Goal: Use online tool/utility: Utilize a website feature to perform a specific function

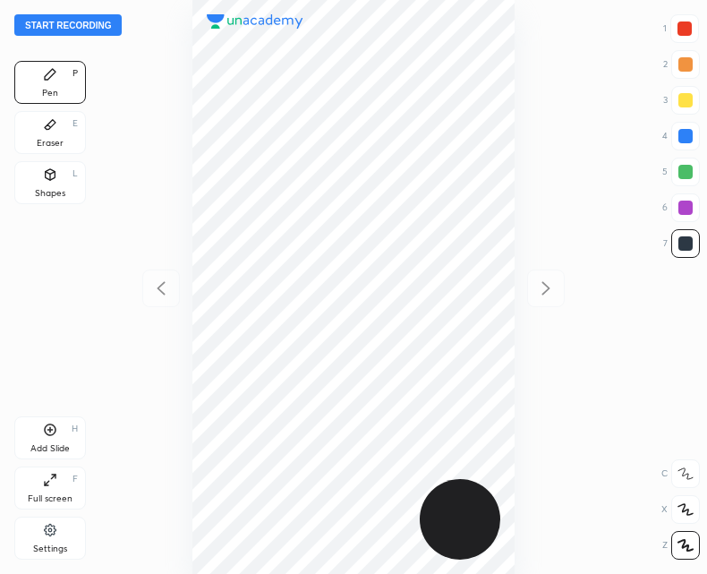
scroll to position [574, 421]
click at [43, 438] on div "Add Slide H" at bounding box center [50, 437] width 72 height 43
click at [161, 273] on div at bounding box center [161, 288] width 38 height 38
click at [560, 287] on div at bounding box center [546, 288] width 38 height 38
click at [163, 283] on icon at bounding box center [161, 287] width 8 height 13
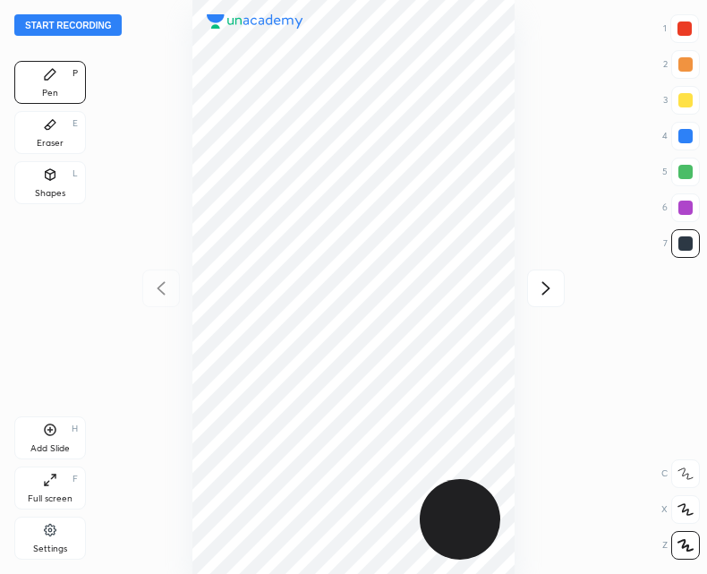
click at [59, 420] on div "Add Slide H" at bounding box center [50, 437] width 72 height 43
click at [167, 279] on icon at bounding box center [160, 287] width 21 height 21
click at [545, 292] on icon at bounding box center [546, 287] width 8 height 13
click at [171, 274] on div at bounding box center [161, 288] width 38 height 38
click at [542, 279] on icon at bounding box center [545, 287] width 21 height 21
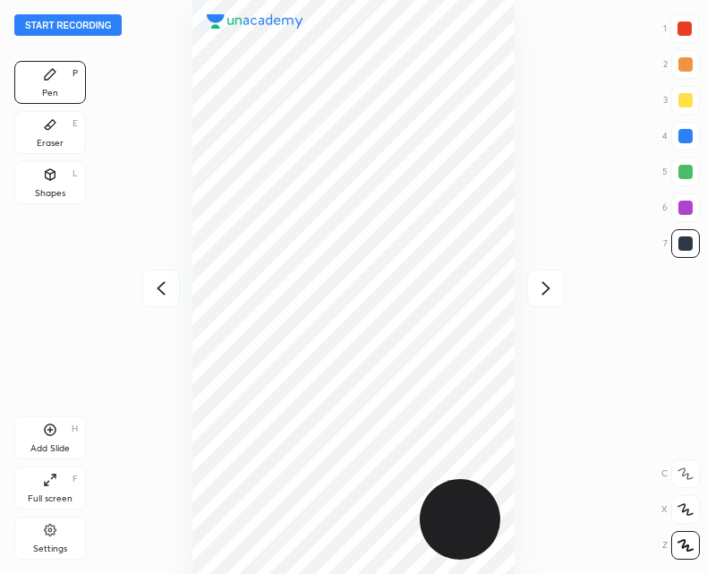
click at [173, 265] on div at bounding box center [353, 287] width 421 height 574
click at [157, 294] on icon at bounding box center [160, 287] width 21 height 21
click at [545, 290] on icon at bounding box center [545, 287] width 21 height 21
click at [164, 293] on icon at bounding box center [161, 287] width 8 height 13
click at [51, 431] on icon at bounding box center [50, 429] width 14 height 14
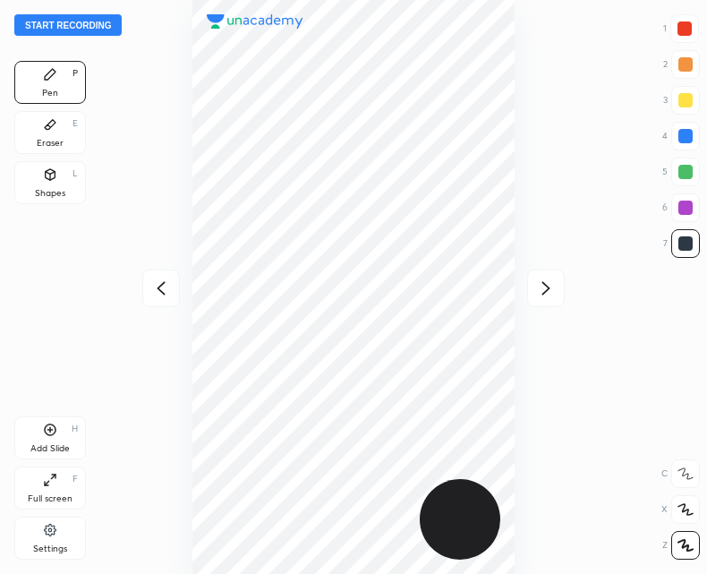
click at [49, 444] on div "Add Slide" at bounding box center [49, 448] width 39 height 9
click at [166, 285] on icon at bounding box center [160, 287] width 21 height 21
click at [551, 289] on icon at bounding box center [545, 287] width 21 height 21
click at [164, 291] on icon at bounding box center [160, 287] width 21 height 21
click at [70, 446] on div "Add Slide" at bounding box center [49, 448] width 39 height 9
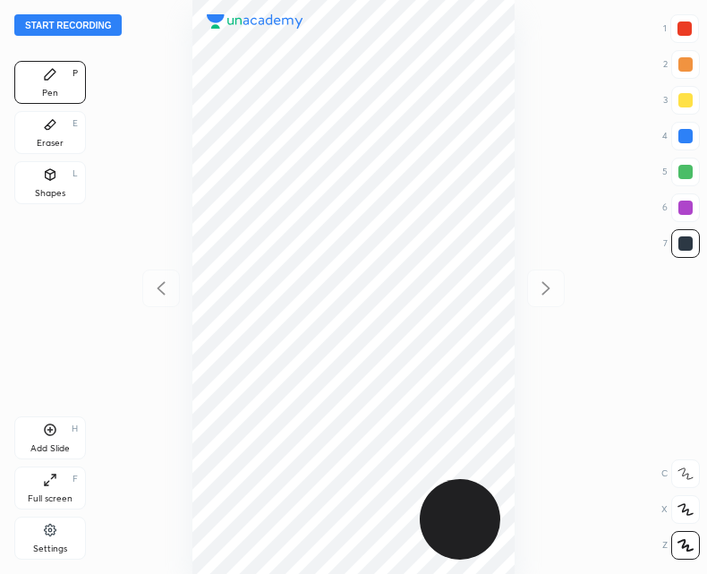
scroll to position [574, 421]
click at [95, 22] on button "Start recording" at bounding box center [67, 24] width 107 height 21
click at [60, 171] on div "Shapes L" at bounding box center [50, 182] width 72 height 43
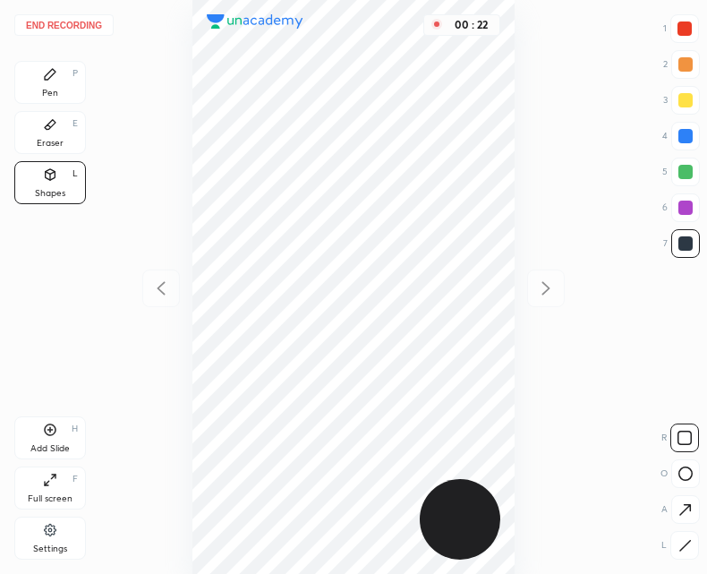
click at [685, 541] on icon at bounding box center [684, 545] width 13 height 13
click at [38, 64] on div "Pen P" at bounding box center [50, 82] width 72 height 43
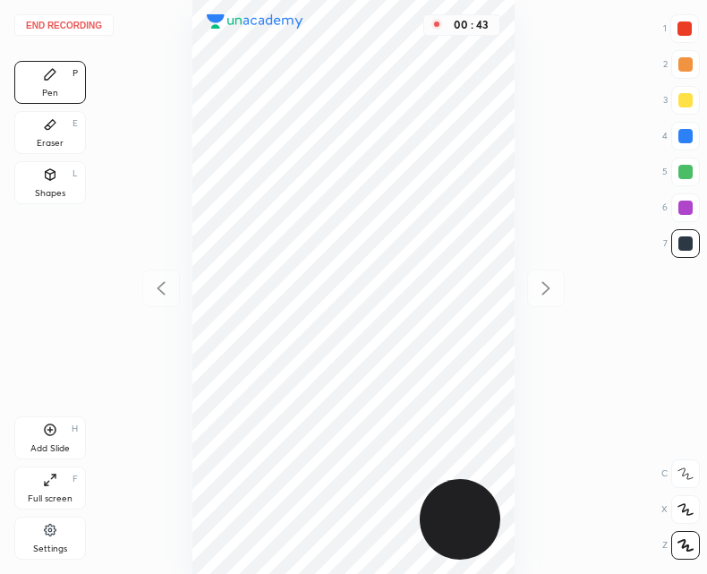
click at [55, 437] on div "Add Slide H" at bounding box center [50, 437] width 72 height 43
click at [164, 290] on icon at bounding box center [160, 287] width 21 height 21
click at [560, 292] on div at bounding box center [546, 288] width 38 height 38
click at [159, 284] on icon at bounding box center [160, 287] width 21 height 21
click at [49, 432] on icon at bounding box center [50, 429] width 14 height 14
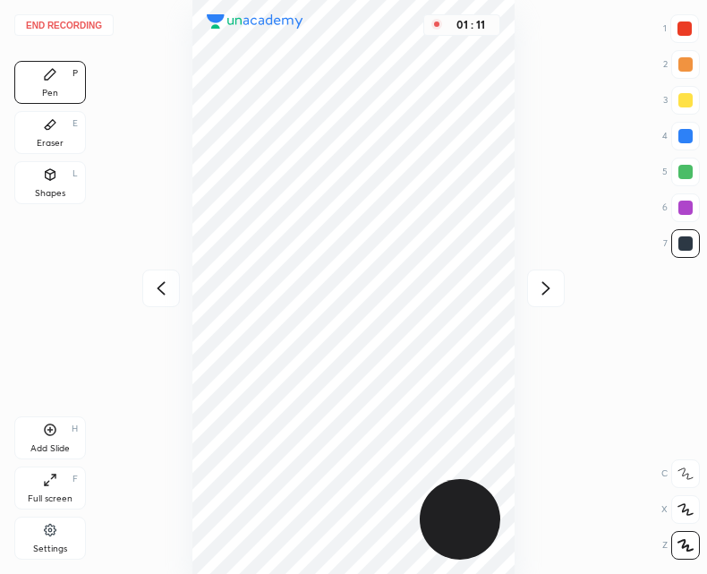
click at [156, 293] on icon at bounding box center [160, 287] width 21 height 21
click at [54, 438] on div "Add Slide H" at bounding box center [50, 437] width 72 height 43
click at [49, 177] on icon at bounding box center [51, 174] width 10 height 11
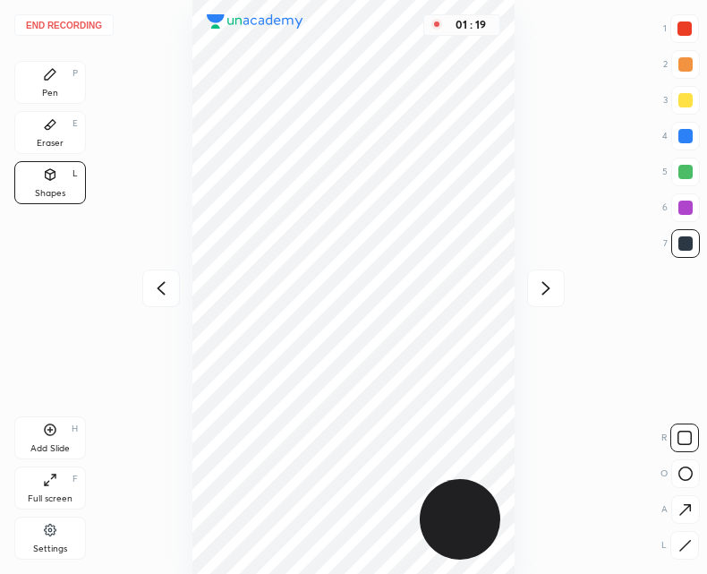
click at [685, 529] on div "R O A L" at bounding box center [679, 487] width 39 height 143
click at [680, 549] on icon at bounding box center [685, 545] width 10 height 10
click at [41, 71] on div "Pen P" at bounding box center [50, 82] width 72 height 43
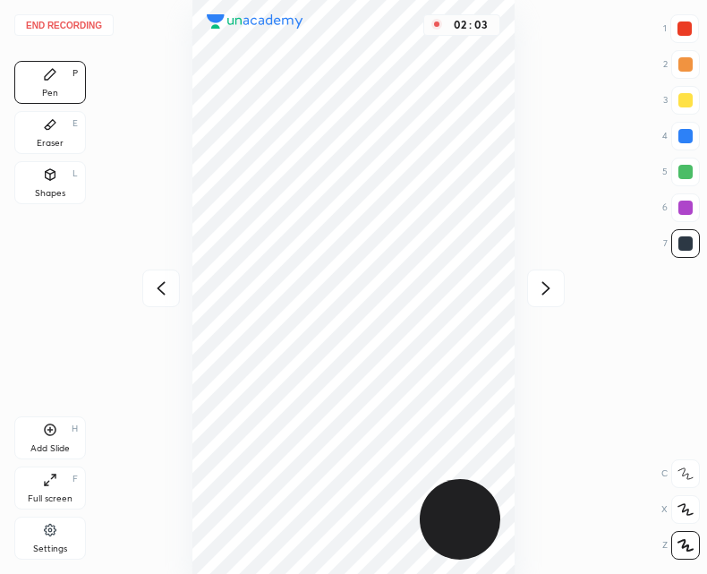
click at [544, 285] on icon at bounding box center [545, 287] width 21 height 21
click at [163, 288] on icon at bounding box center [160, 287] width 21 height 21
click at [50, 434] on icon at bounding box center [50, 429] width 14 height 14
click at [155, 293] on icon at bounding box center [160, 287] width 21 height 21
click at [545, 295] on icon at bounding box center [545, 287] width 21 height 21
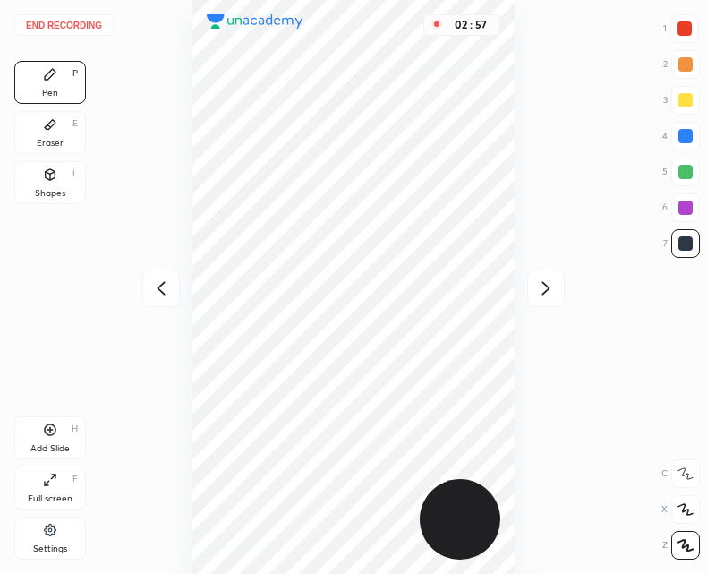
click at [547, 292] on icon at bounding box center [545, 287] width 21 height 21
click at [157, 291] on icon at bounding box center [160, 287] width 21 height 21
click at [47, 444] on div "Add Slide" at bounding box center [49, 448] width 39 height 9
click at [177, 289] on div at bounding box center [161, 288] width 38 height 38
click at [538, 290] on icon at bounding box center [545, 287] width 21 height 21
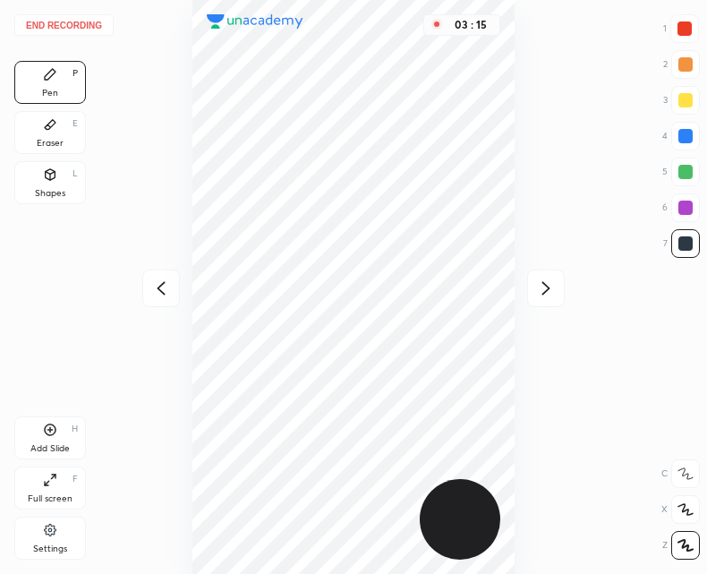
click at [537, 289] on icon at bounding box center [545, 287] width 21 height 21
click at [79, 25] on button "End recording" at bounding box center [63, 24] width 99 height 21
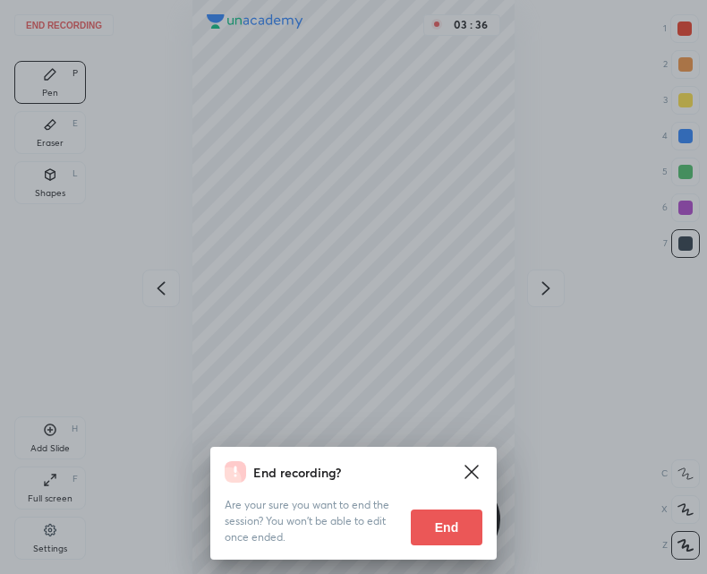
click at [444, 524] on button "End" at bounding box center [447, 527] width 72 height 36
